Goal: Task Accomplishment & Management: Use online tool/utility

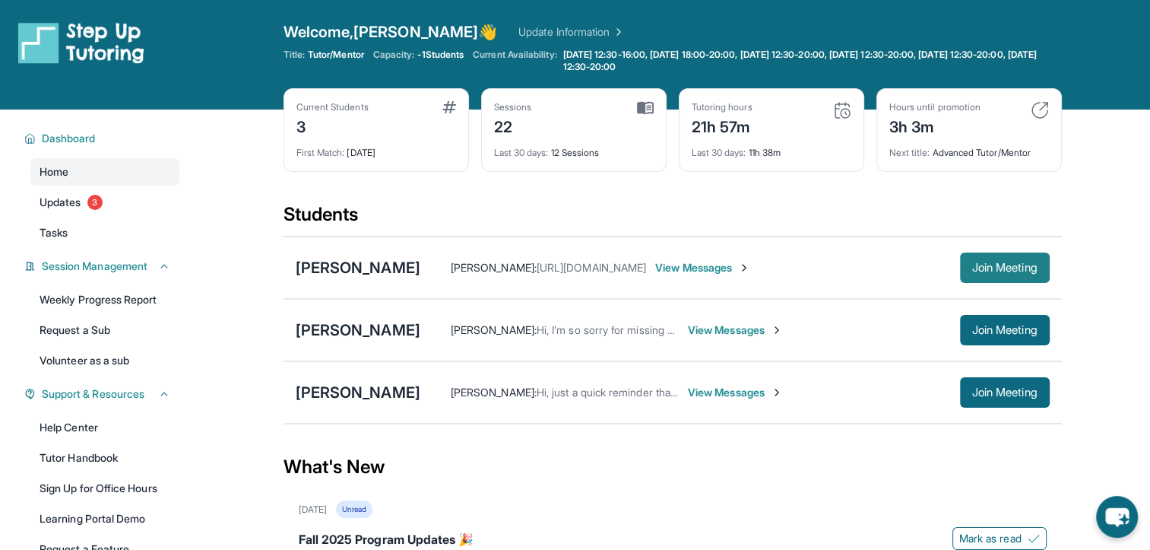
click at [996, 268] on span "Join Meeting" at bounding box center [1004, 267] width 65 height 9
click at [984, 275] on button "Join Meeting" at bounding box center [1005, 267] width 90 height 30
click at [1012, 268] on span "Join Meeting" at bounding box center [1004, 267] width 65 height 9
click at [1021, 263] on span "Join Meeting" at bounding box center [1004, 267] width 65 height 9
click at [961, 259] on button "Join Meeting" at bounding box center [1005, 267] width 90 height 30
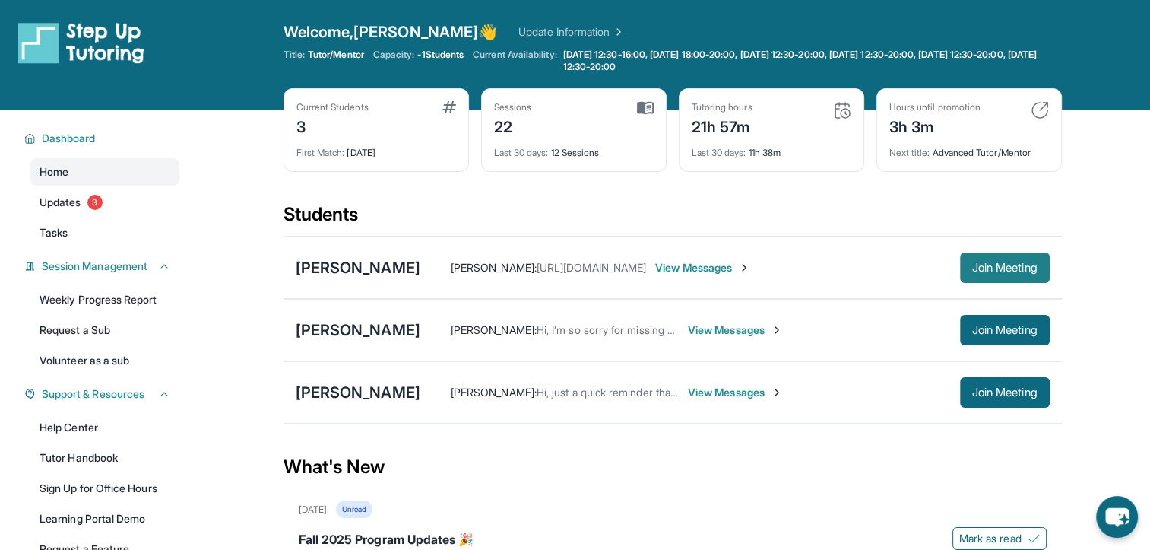
click at [976, 268] on span "Join Meeting" at bounding box center [1004, 267] width 65 height 9
